Goal: Find contact information: Find contact information

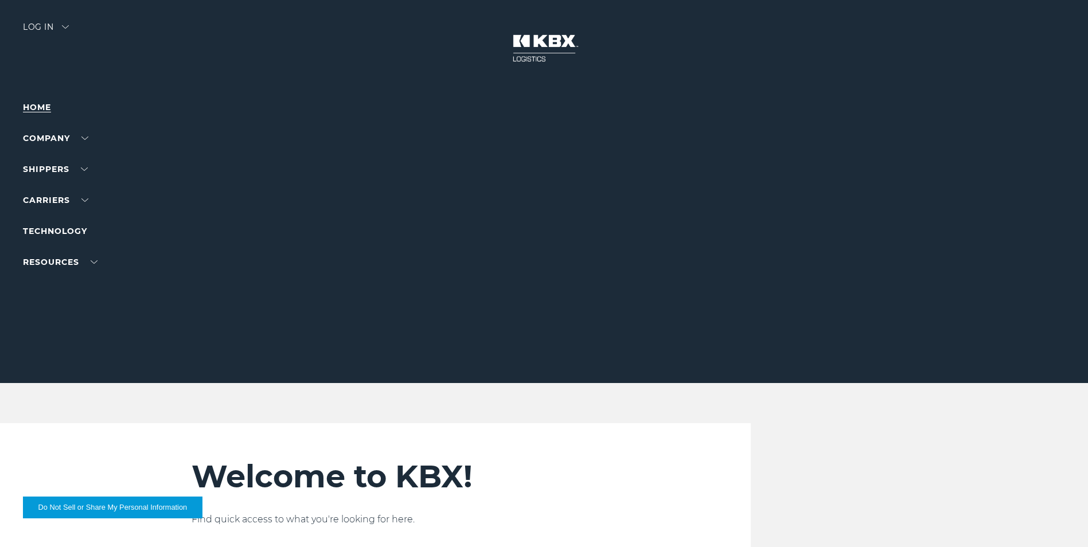
click at [36, 103] on link "Home" at bounding box center [37, 107] width 28 height 10
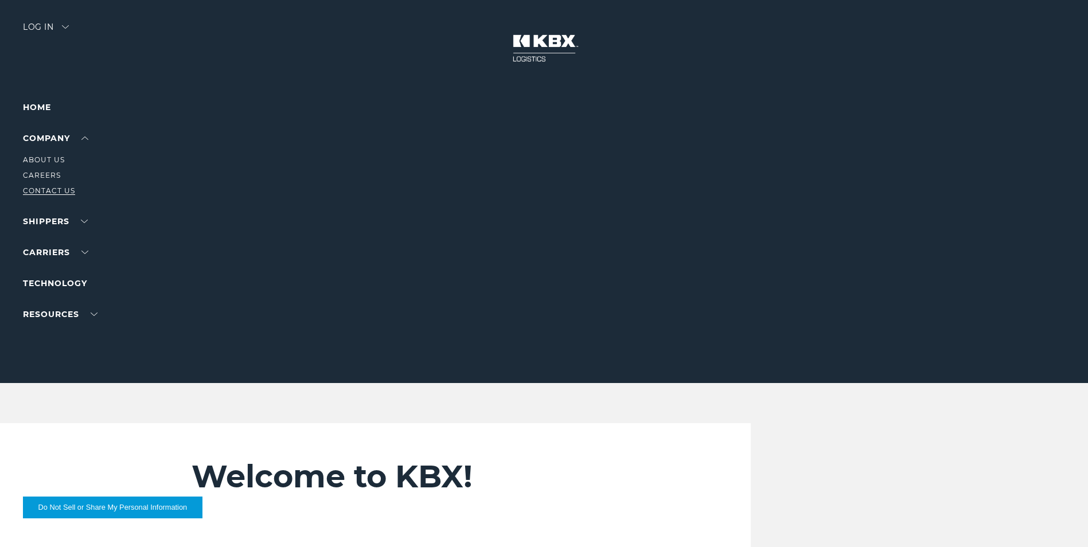
click at [40, 193] on link "Contact Us" at bounding box center [49, 190] width 52 height 9
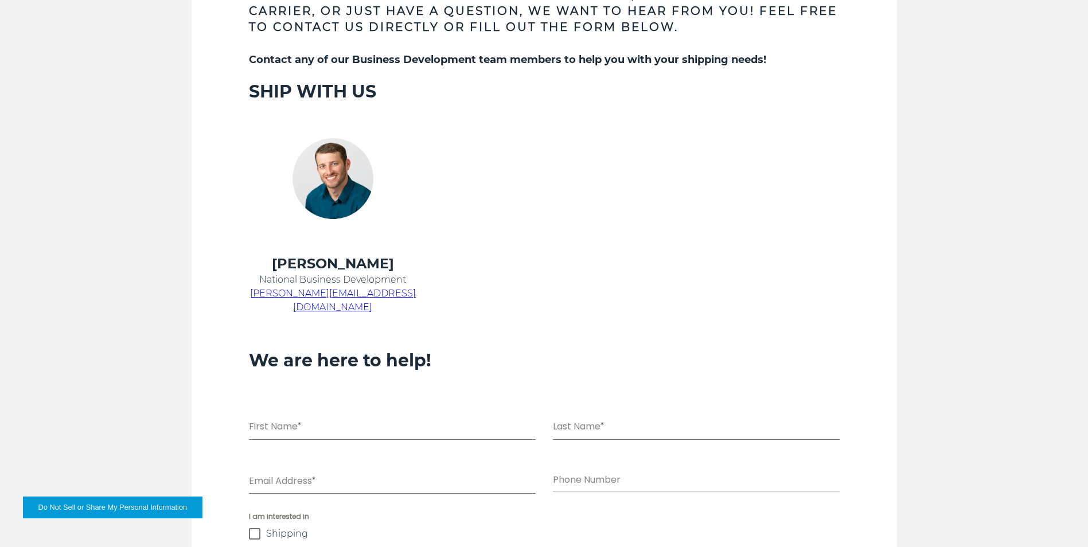
scroll to position [573, 0]
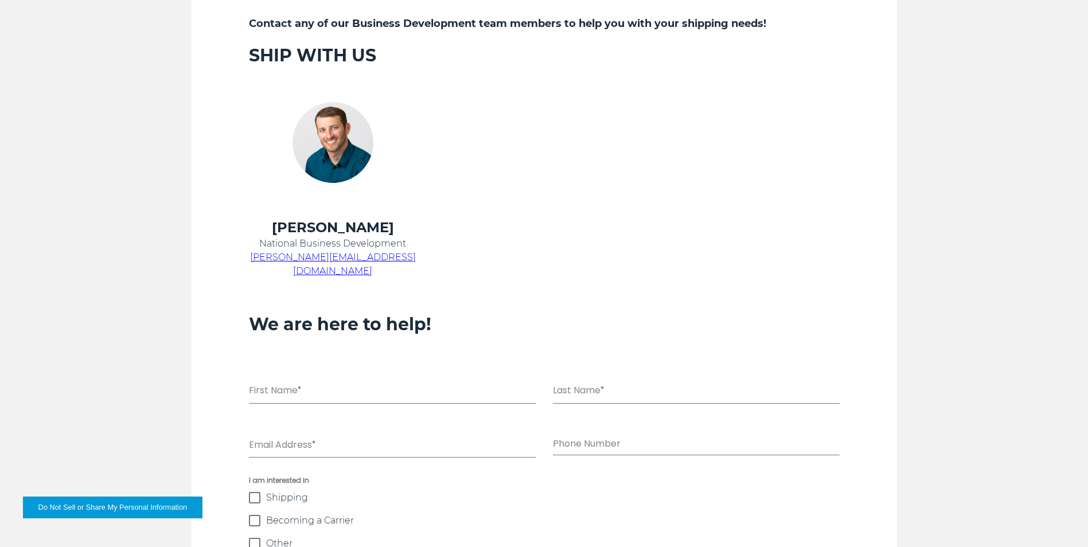
click at [1037, 35] on div "Connect with us Whether you're looking for shipping options, want to become a c…" at bounding box center [544, 333] width 1088 height 990
